Goal: Transaction & Acquisition: Purchase product/service

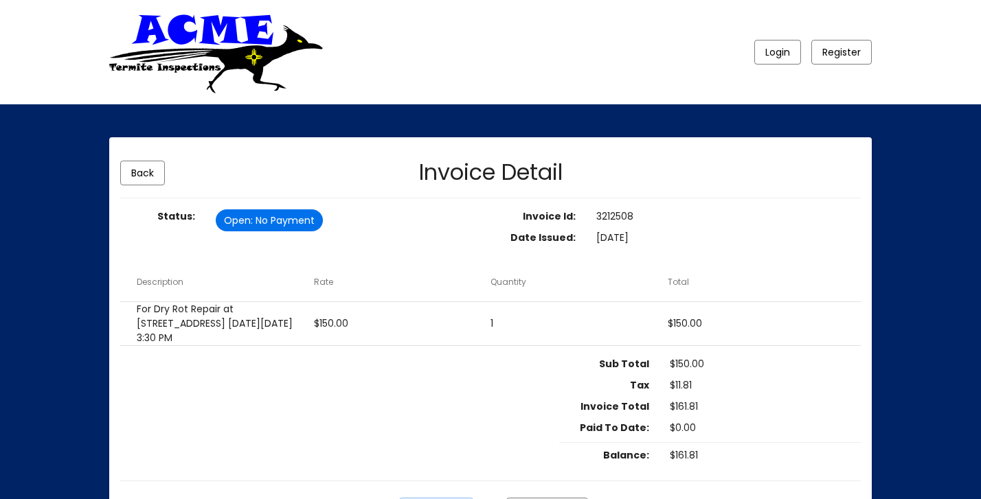
scroll to position [112, 0]
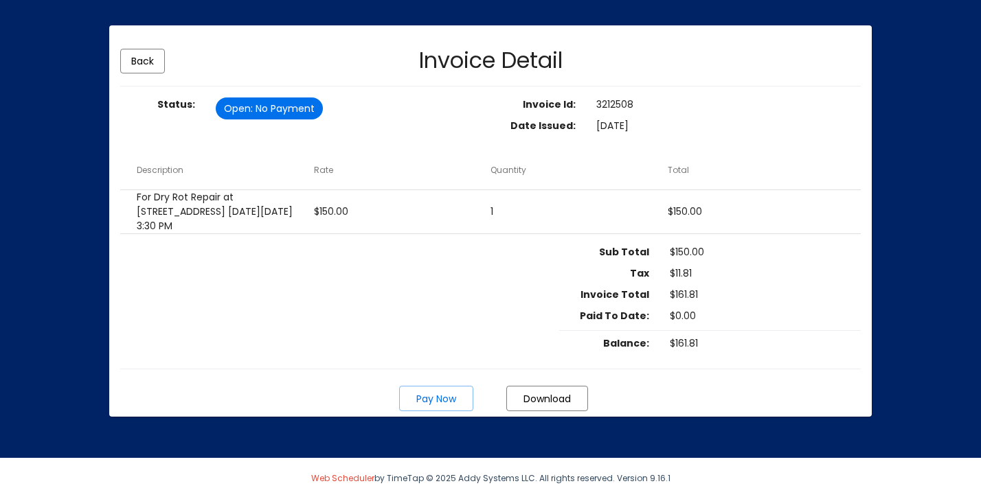
click at [451, 403] on span "Pay Now" at bounding box center [436, 399] width 40 height 14
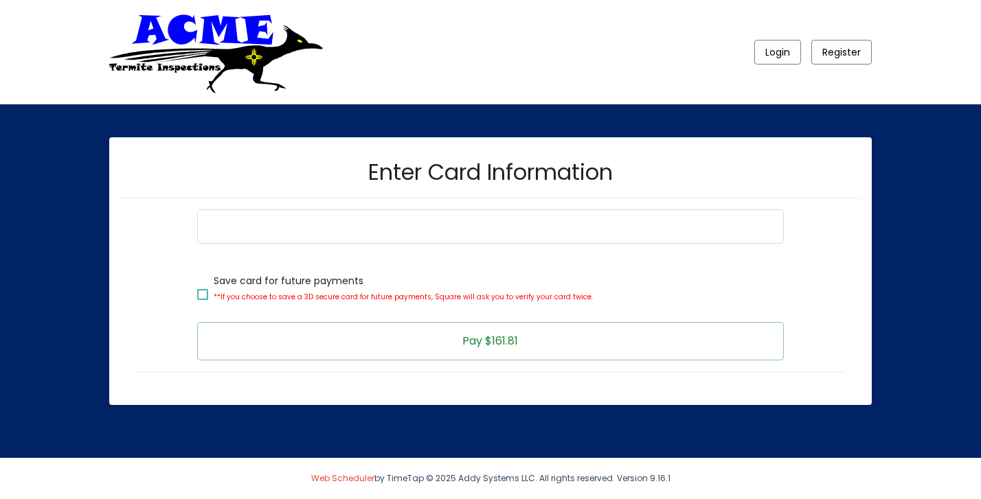
click at [171, 319] on div "Save card for future payments **If you choose to save a 3D secure card for futu…" at bounding box center [490, 285] width 728 height 151
click at [514, 337] on span "Pay $161.81" at bounding box center [490, 341] width 56 height 16
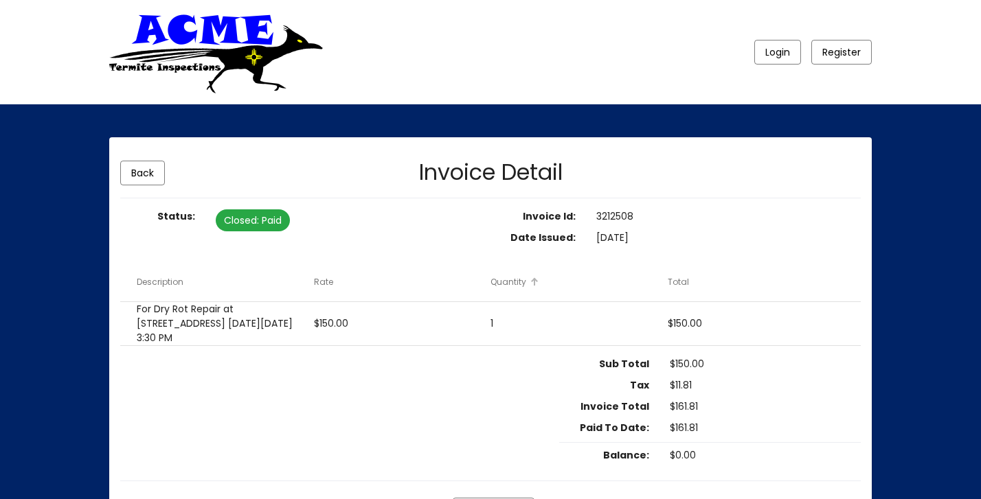
scroll to position [111, 0]
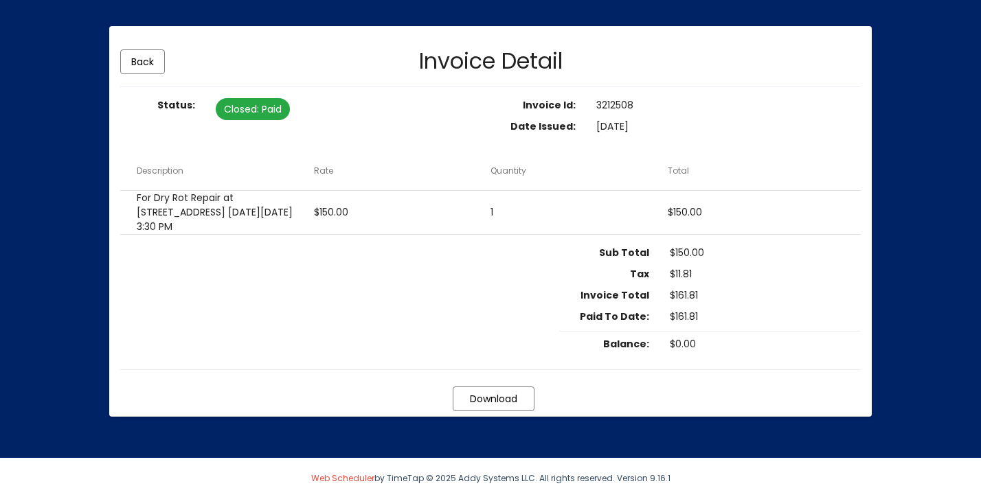
click at [499, 403] on span "Download" at bounding box center [493, 399] width 47 height 14
click at [179, 313] on div "Sub Total $150.00 Tax $11.81 Invoice Total $161.81 Paid To Date: $161.81 Balanc…" at bounding box center [490, 302] width 740 height 113
